Goal: Task Accomplishment & Management: Use online tool/utility

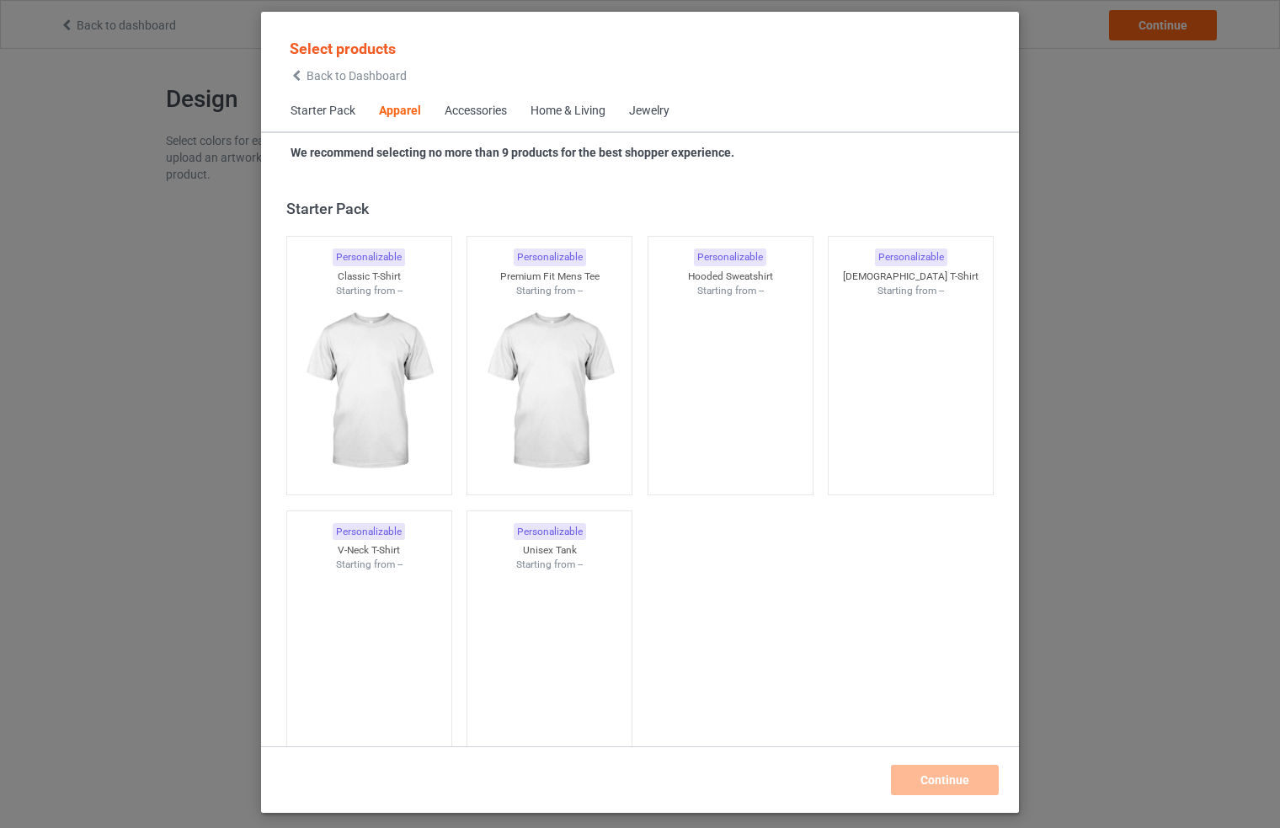
scroll to position [627, 0]
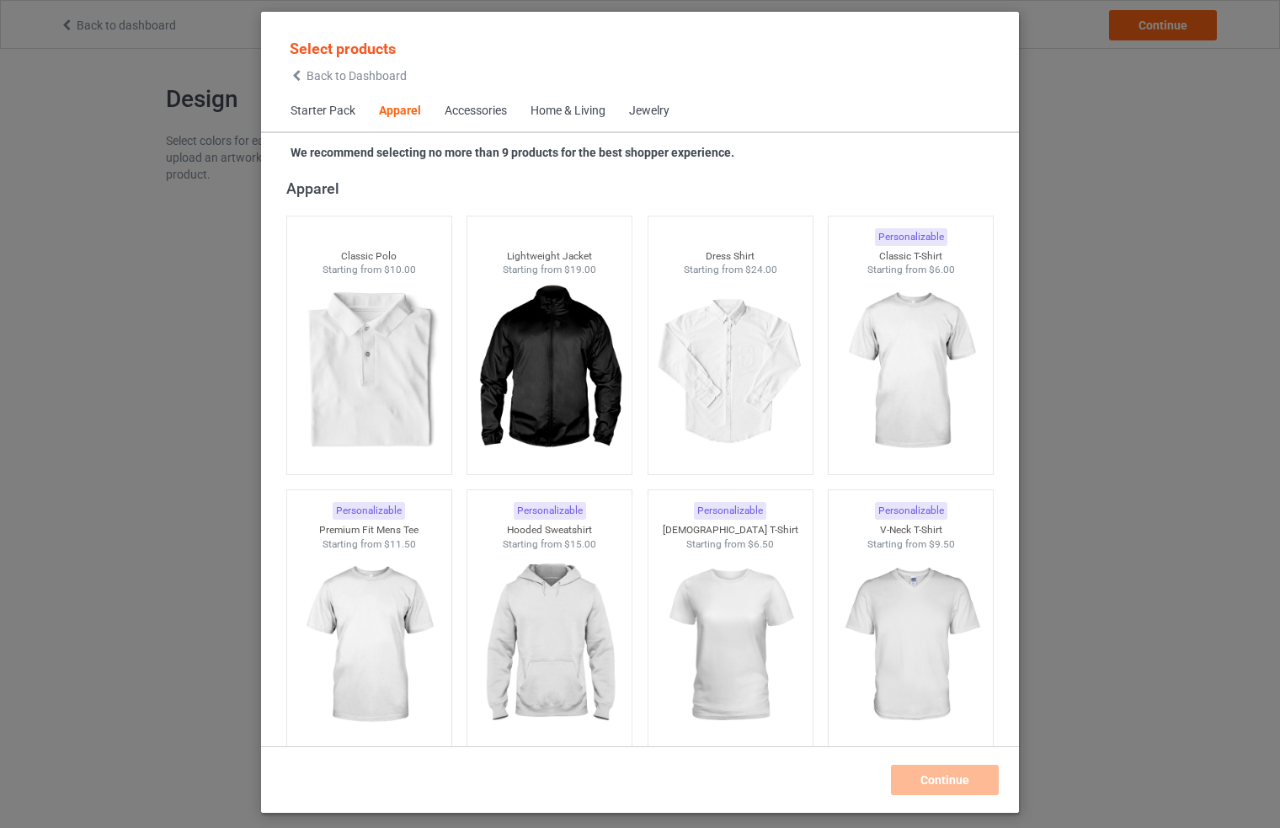
drag, startPoint x: 313, startPoint y: 72, endPoint x: 283, endPoint y: 77, distance: 30.6
click at [313, 72] on span "Back to Dashboard" at bounding box center [357, 75] width 100 height 13
click at [126, 37] on div "Select products Back to Dashboard Starter Pack Apparel Accessories Home & Livin…" at bounding box center [640, 414] width 1280 height 828
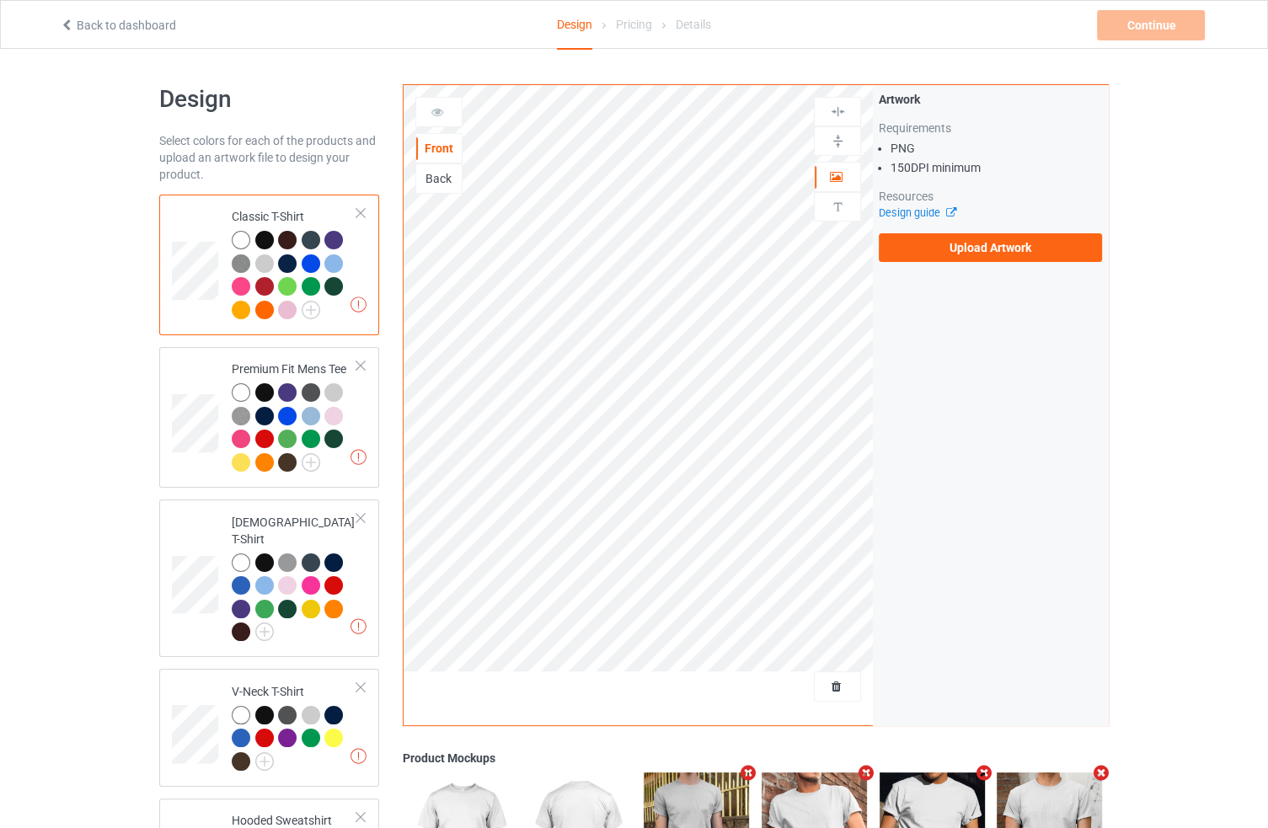
click at [948, 265] on div "Artwork Requirements PNG 150 DPI minimum Resources Design guide Upload Artwork" at bounding box center [990, 176] width 235 height 183
click at [954, 253] on label "Upload Artwork" at bounding box center [990, 247] width 223 height 29
click at [0, 0] on input "Upload Artwork" at bounding box center [0, 0] width 0 height 0
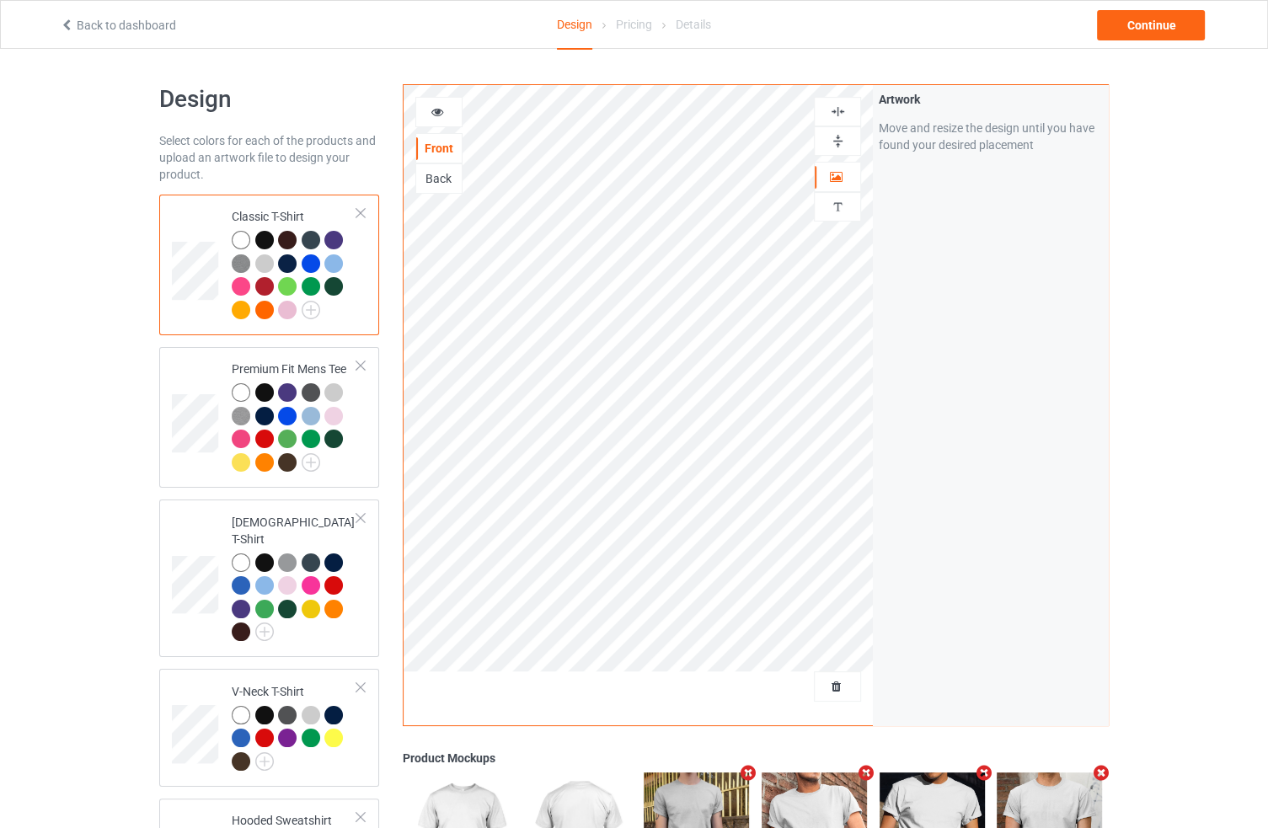
click at [830, 141] on img at bounding box center [838, 141] width 16 height 16
